Goal: Task Accomplishment & Management: Manage account settings

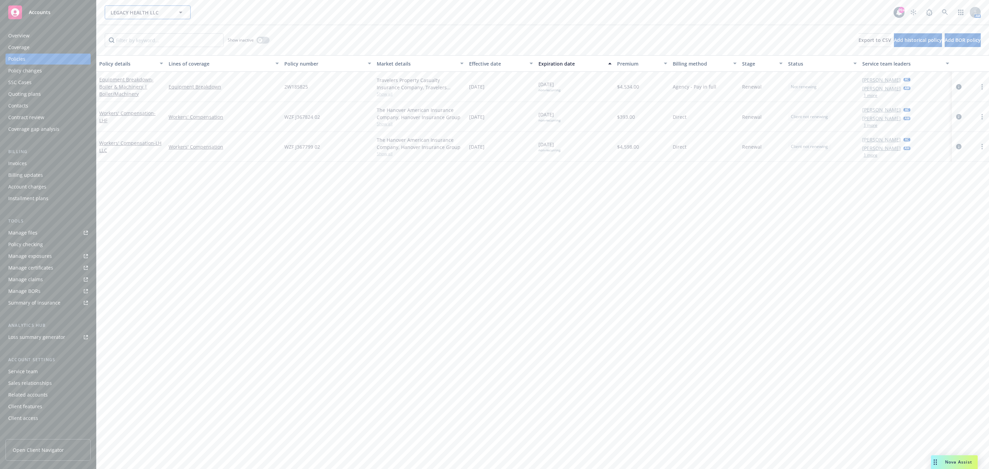
click at [133, 13] on span "LEGACY HEALTH LLC" at bounding box center [140, 12] width 59 height 7
type input "altus"
click at [138, 31] on strong "Altus Equity Group, Inc." at bounding box center [140, 32] width 56 height 7
click at [70, 164] on div "Invoices" at bounding box center [48, 163] width 80 height 11
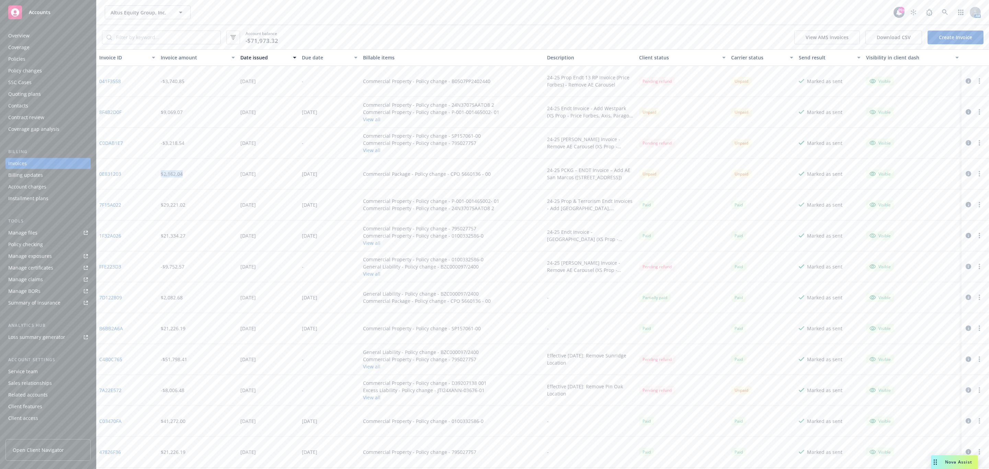
drag, startPoint x: 188, startPoint y: 174, endPoint x: 160, endPoint y: 176, distance: 27.9
click at [160, 176] on div "$2,162.04" at bounding box center [198, 174] width 80 height 31
drag, startPoint x: 124, startPoint y: 173, endPoint x: 100, endPoint y: 175, distance: 24.1
click at [100, 175] on div "0E831203" at bounding box center [126, 174] width 61 height 31
click at [138, 170] on div "0E831203" at bounding box center [126, 174] width 61 height 31
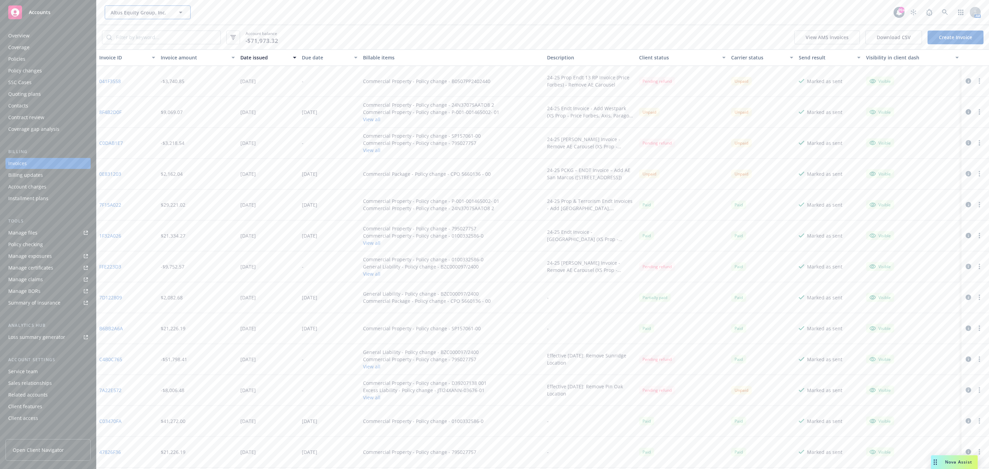
click at [143, 9] on span "Altus Equity Group, Inc." at bounding box center [140, 12] width 59 height 7
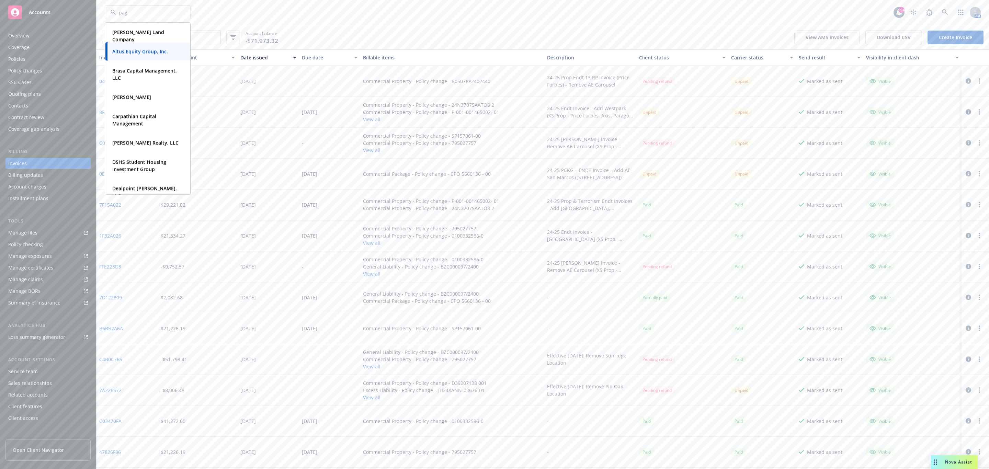
type input "paga"
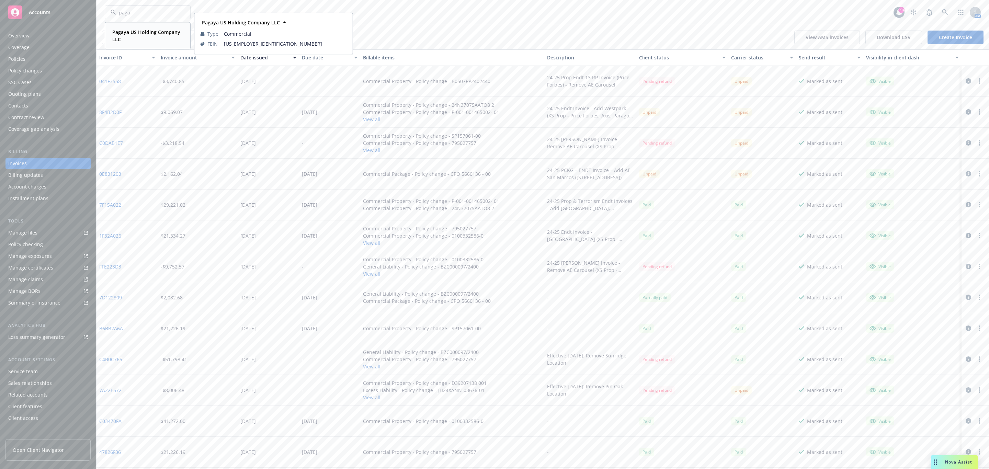
click at [127, 37] on span "Pagaya US Holding Company LLC" at bounding box center [146, 35] width 69 height 14
click at [58, 69] on div "Policy changes" at bounding box center [48, 70] width 80 height 11
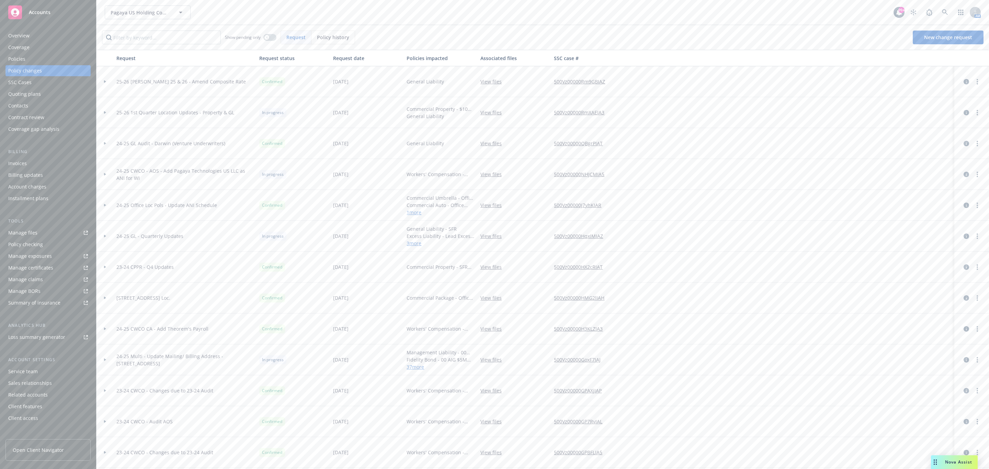
click at [104, 115] on div at bounding box center [104, 112] width 17 height 31
click at [973, 142] on link "more" at bounding box center [977, 143] width 8 height 8
click at [945, 171] on link "Resume workflow" at bounding box center [914, 171] width 118 height 14
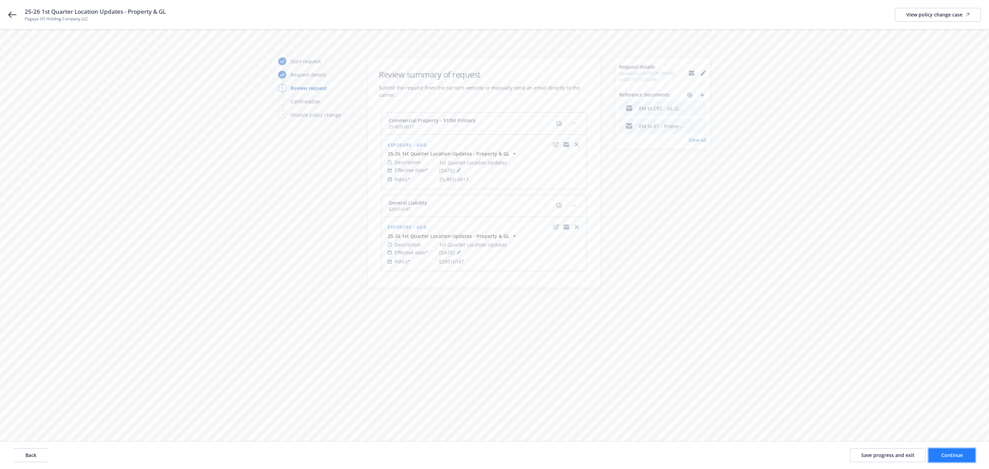
click at [947, 458] on span "Continue" at bounding box center [952, 455] width 22 height 7
drag, startPoint x: 459, startPoint y: 205, endPoint x: 459, endPoint y: 210, distance: 4.9
click at [459, 205] on select "Select a carrier response Accepted Accepted with revision No endorsement needed…" at bounding box center [484, 210] width 179 height 14
select select "ACCEPTED"
click at [395, 203] on select "Select a carrier response Accepted Accepted with revision No endorsement needed…" at bounding box center [484, 210] width 179 height 14
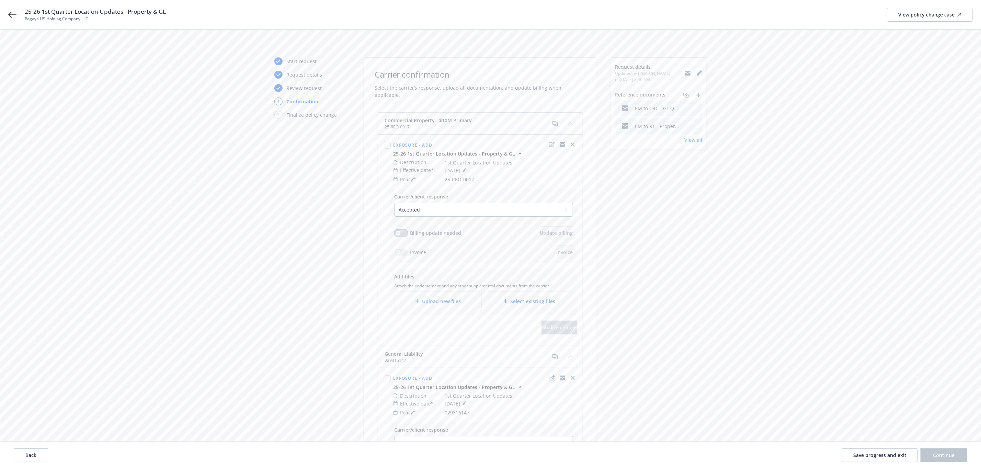
click at [398, 232] on icon "button" at bounding box center [398, 233] width 3 height 3
click at [540, 230] on span "Update billing" at bounding box center [556, 233] width 33 height 7
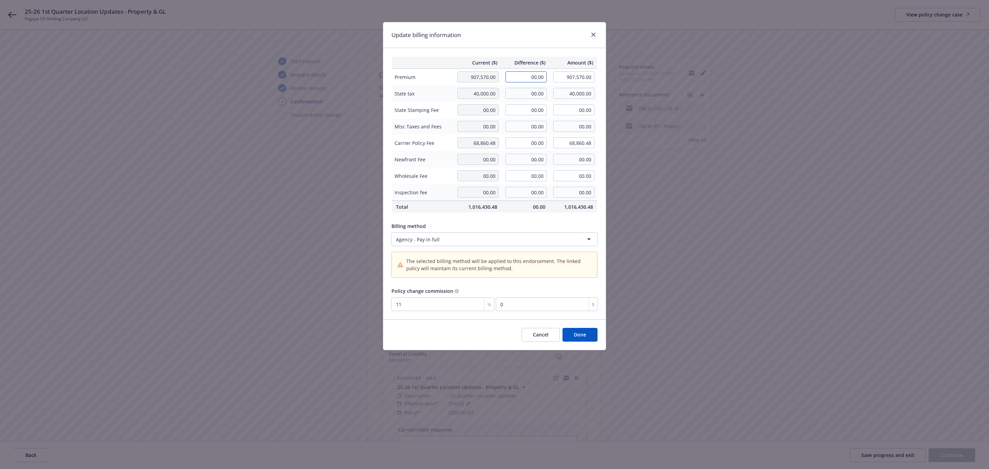
click at [526, 77] on input "00.00" at bounding box center [525, 76] width 41 height 11
type input "-46,306.00"
type input "861,264.00"
type input "-5093.66"
click at [526, 93] on input "00.00" at bounding box center [525, 93] width 41 height 11
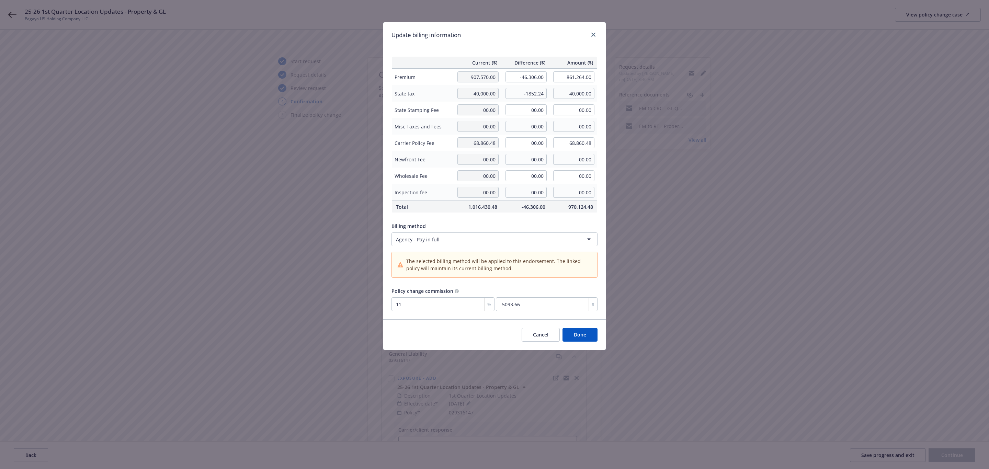
type input "-1,852.24"
type input "38,147.76"
click at [509, 47] on div "Update billing information" at bounding box center [494, 35] width 223 height 26
click at [573, 334] on button "Done" at bounding box center [579, 335] width 35 height 14
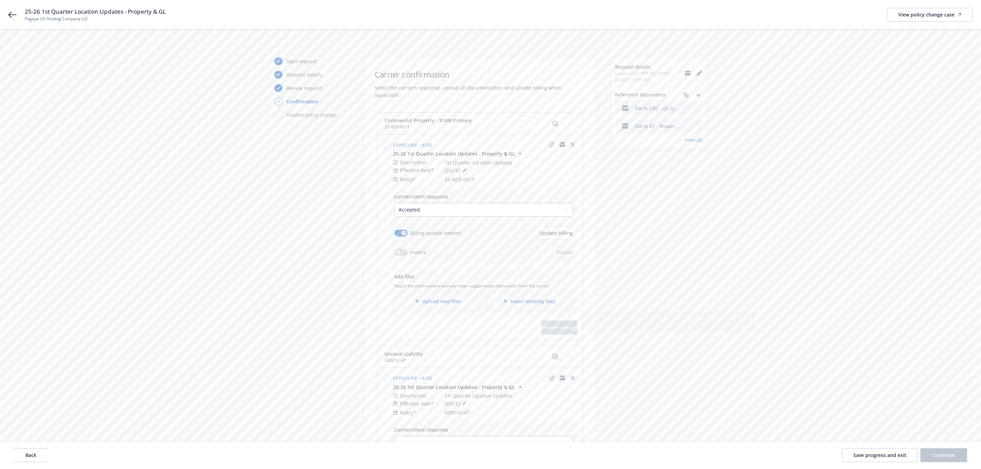
click at [447, 292] on div "Upload new files" at bounding box center [438, 301] width 87 height 19
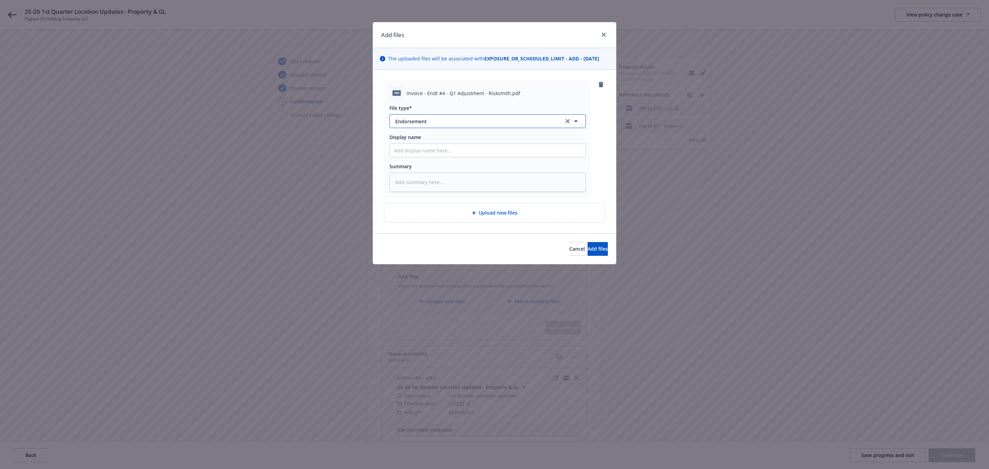
click at [478, 125] on span "Endorsement" at bounding box center [474, 121] width 159 height 7
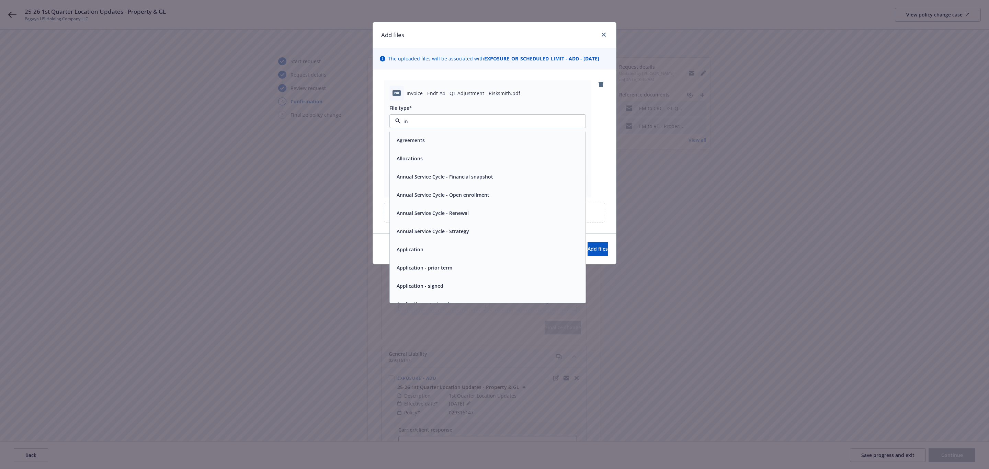
type input "inv"
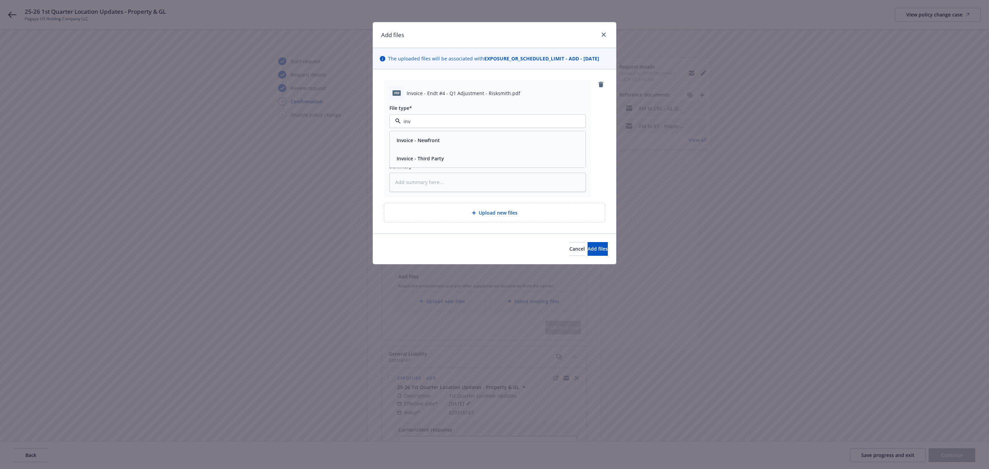
click at [473, 157] on div "Invoice - Third Party" at bounding box center [487, 158] width 187 height 10
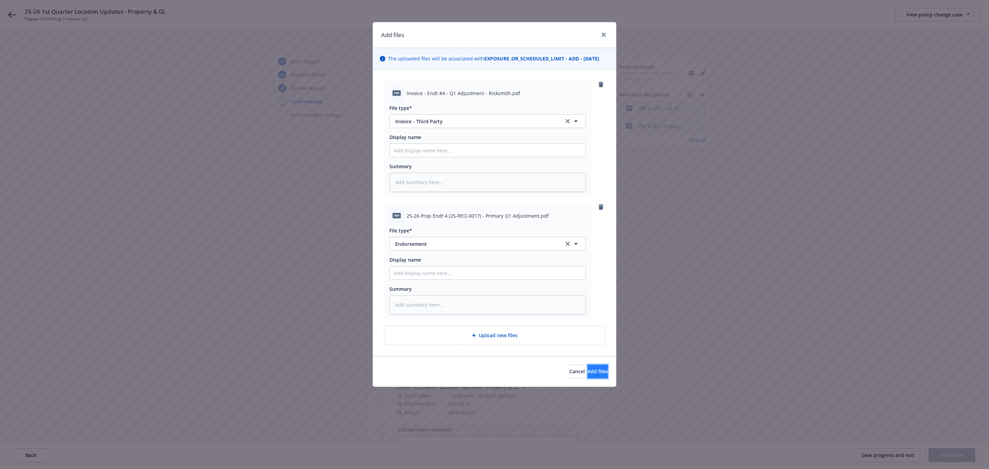
click at [588, 372] on span "Add files" at bounding box center [598, 371] width 20 height 7
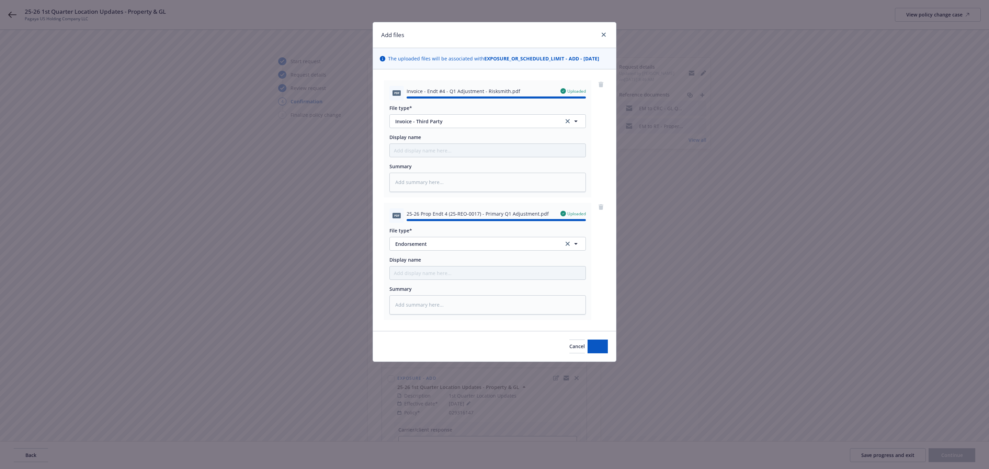
type textarea "x"
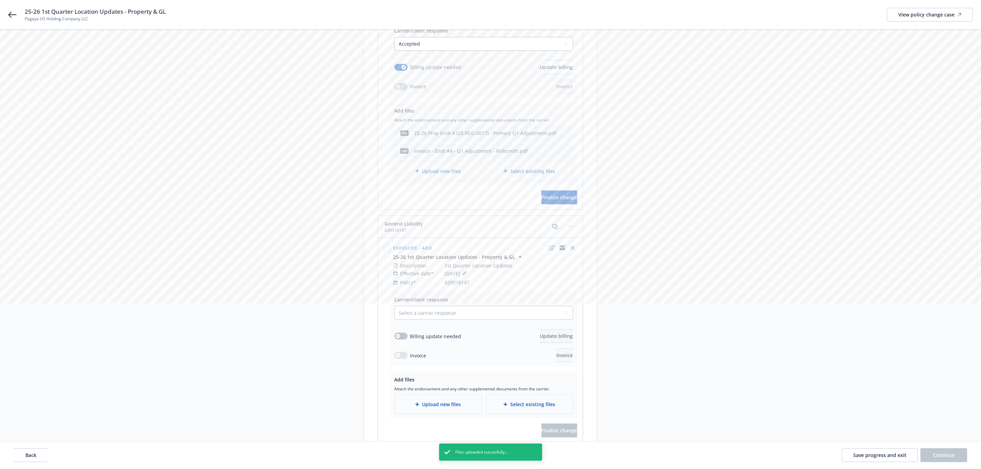
scroll to position [155, 0]
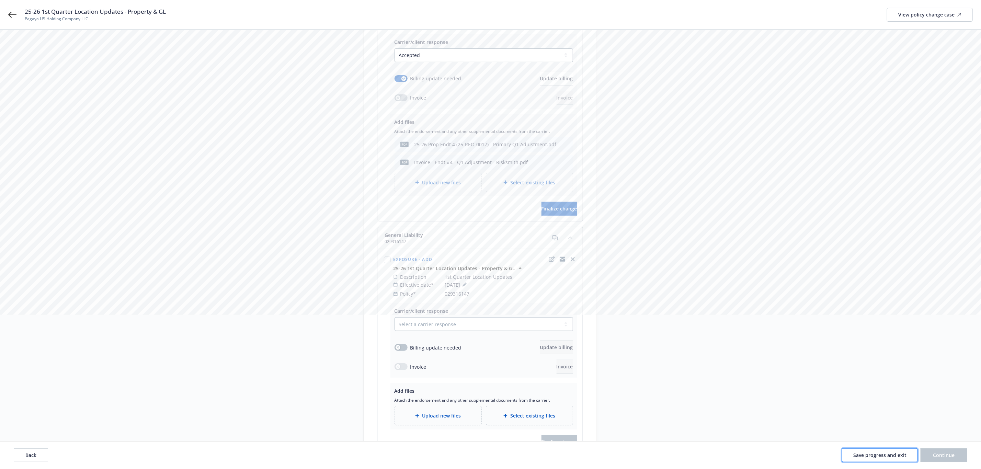
click at [862, 456] on span "Save progress and exit" at bounding box center [879, 455] width 53 height 7
